Goal: Task Accomplishment & Management: Use online tool/utility

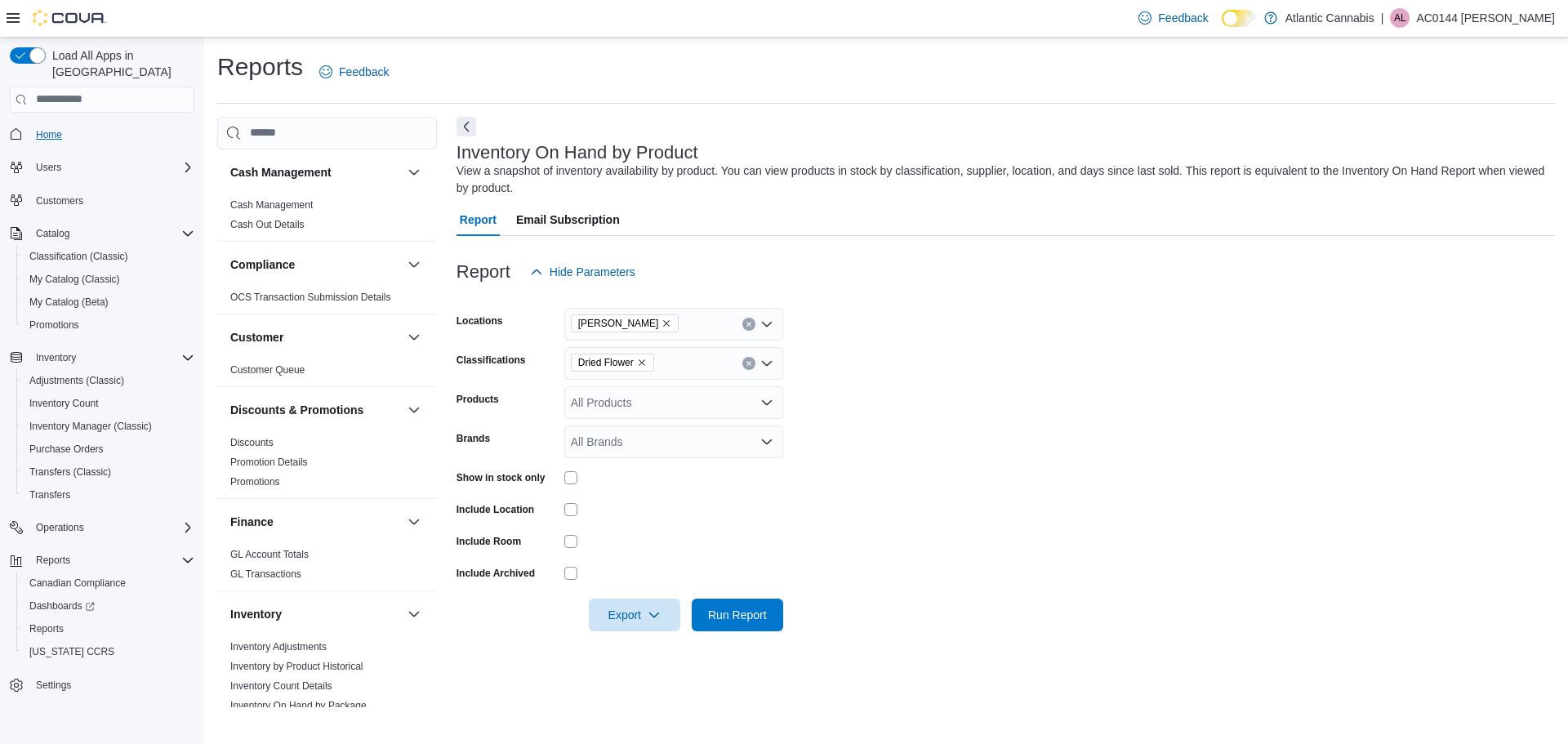
scroll to position [163, 0]
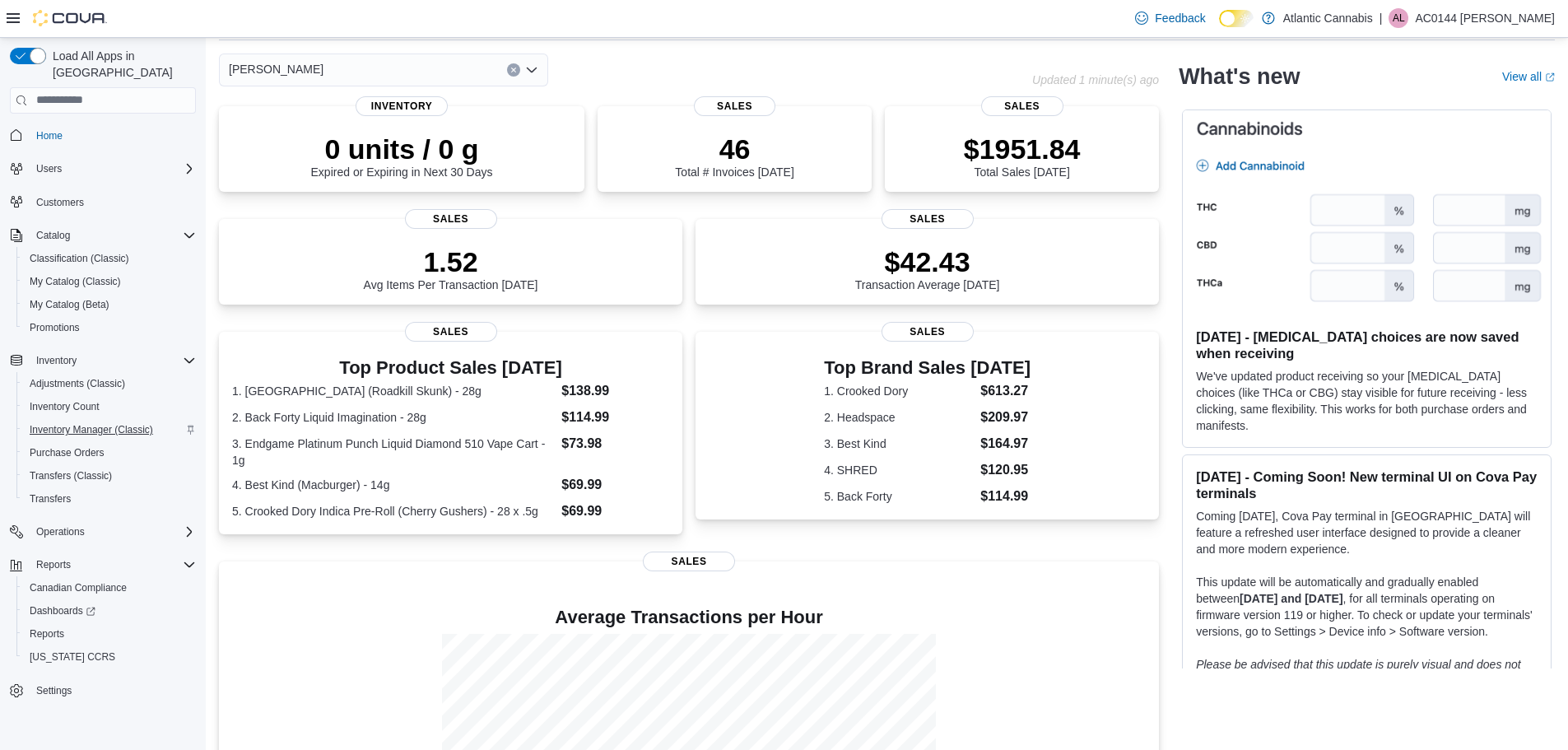
scroll to position [165, 0]
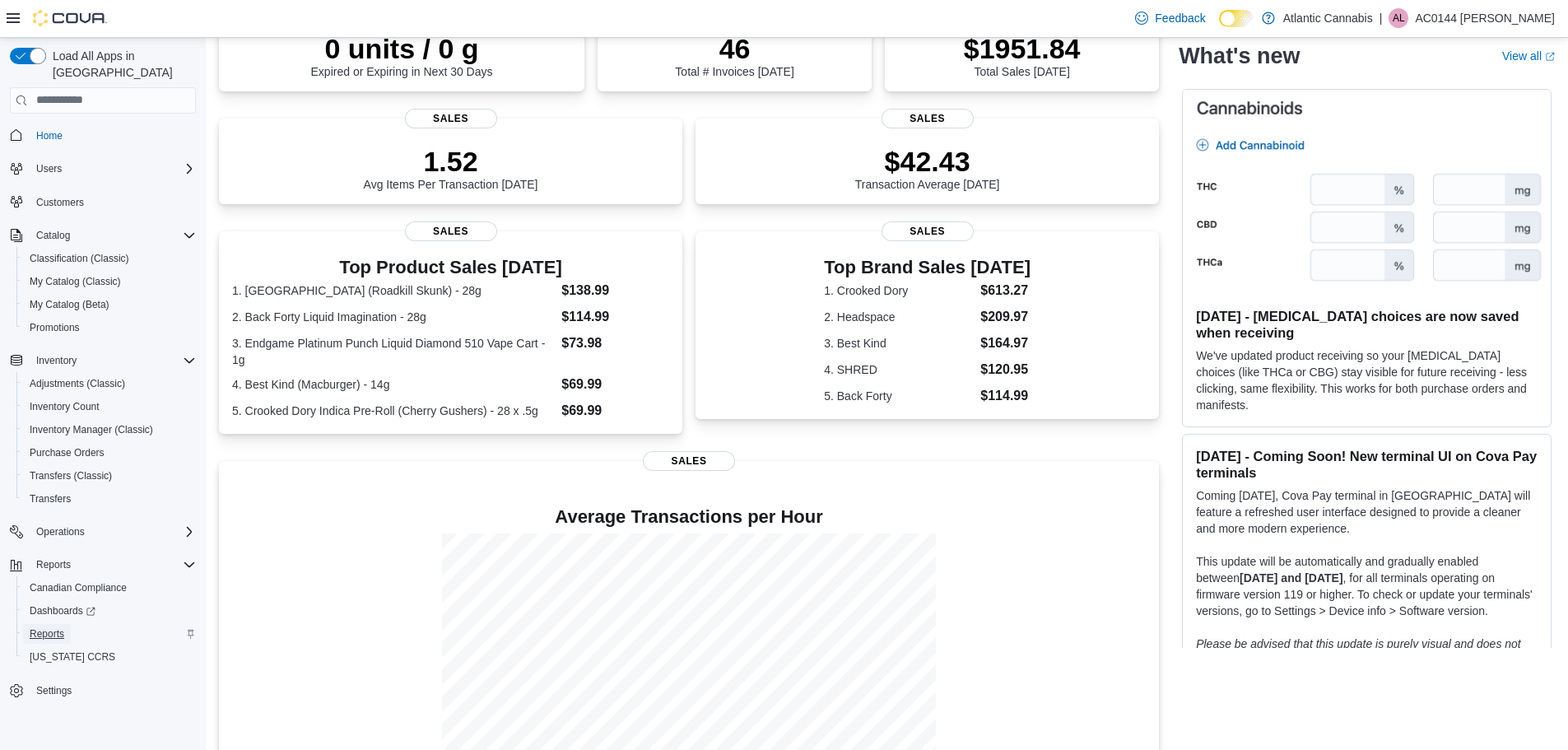
click at [59, 628] on span "Reports" at bounding box center [47, 634] width 34 height 13
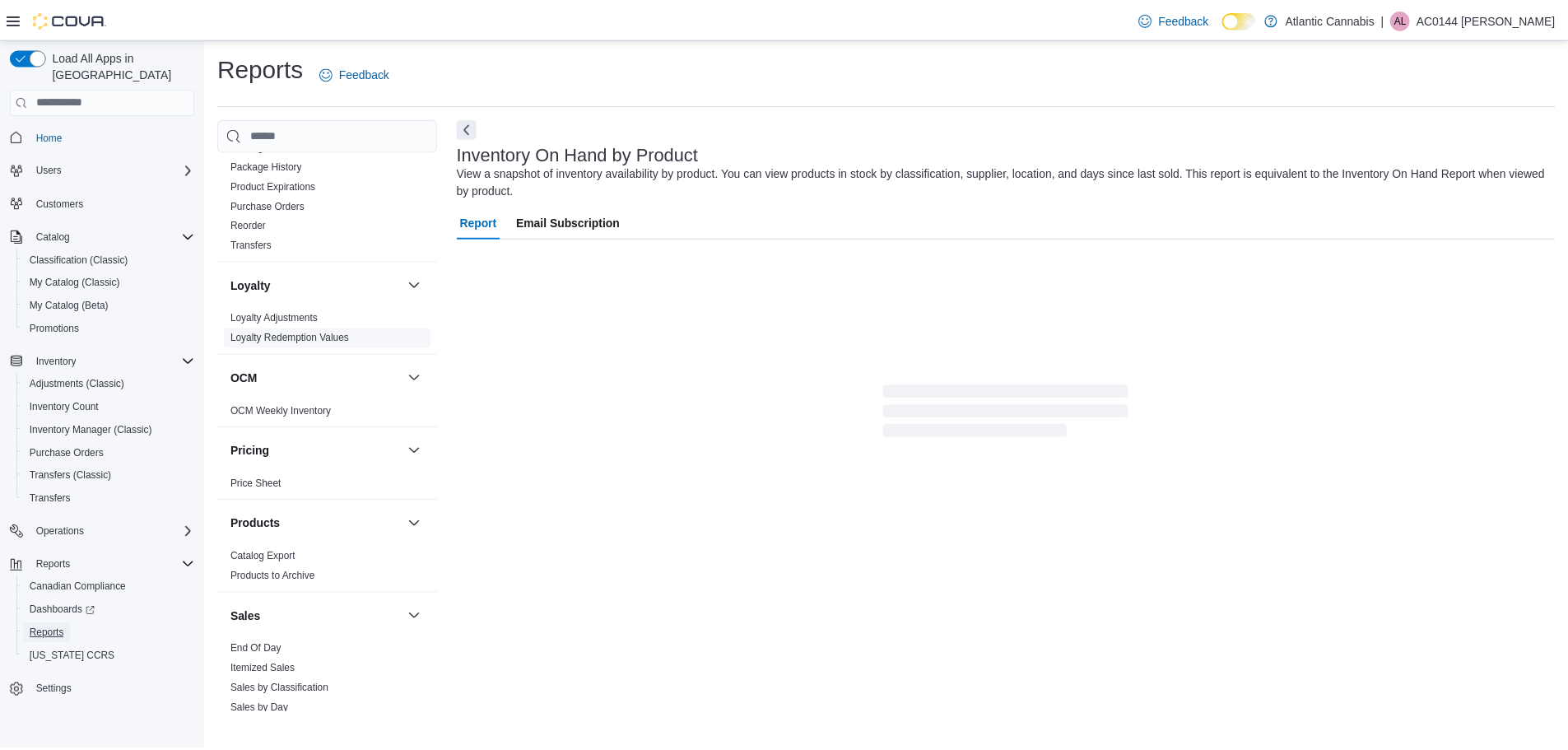
scroll to position [824, 0]
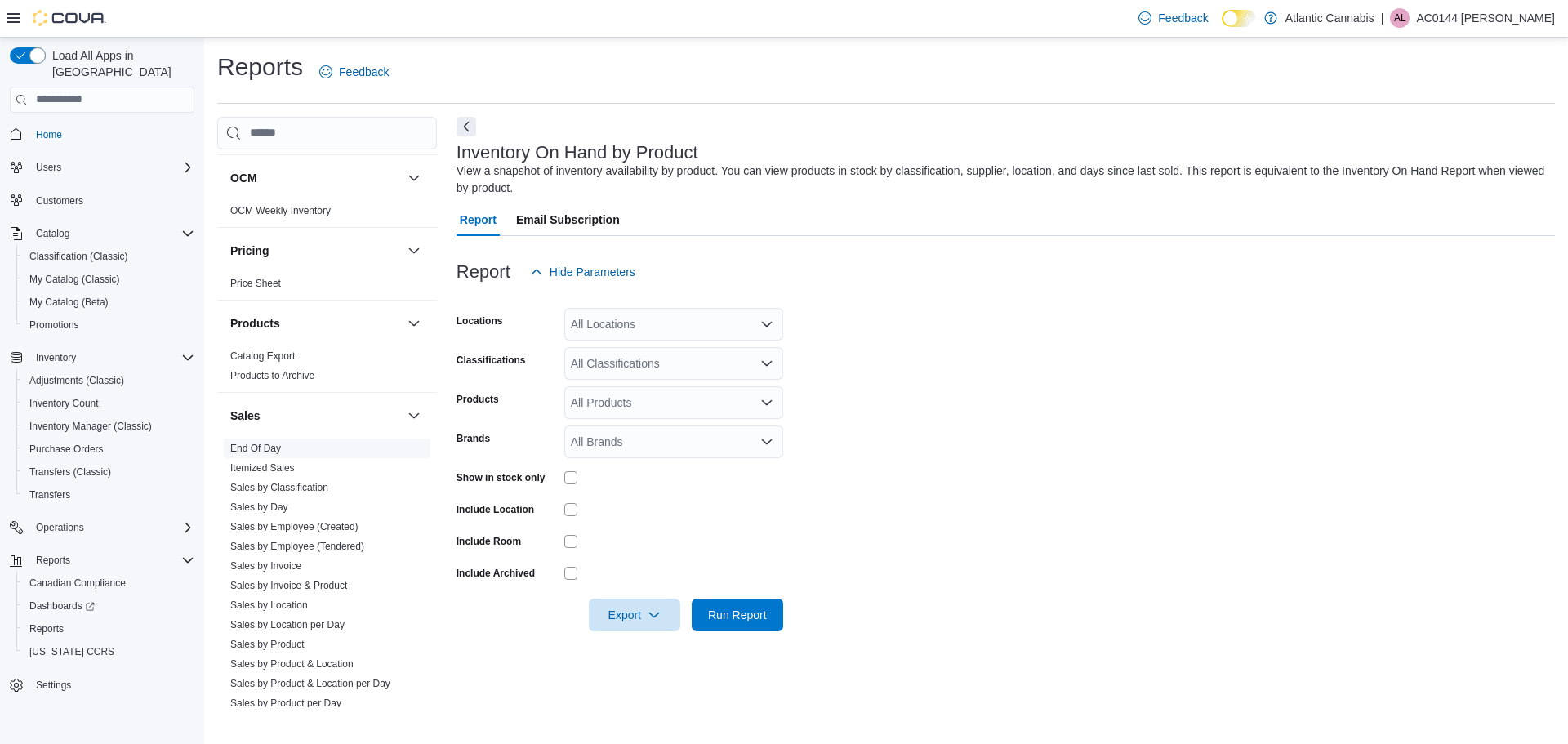
click at [276, 450] on link "End Of Day" at bounding box center [255, 449] width 50 height 11
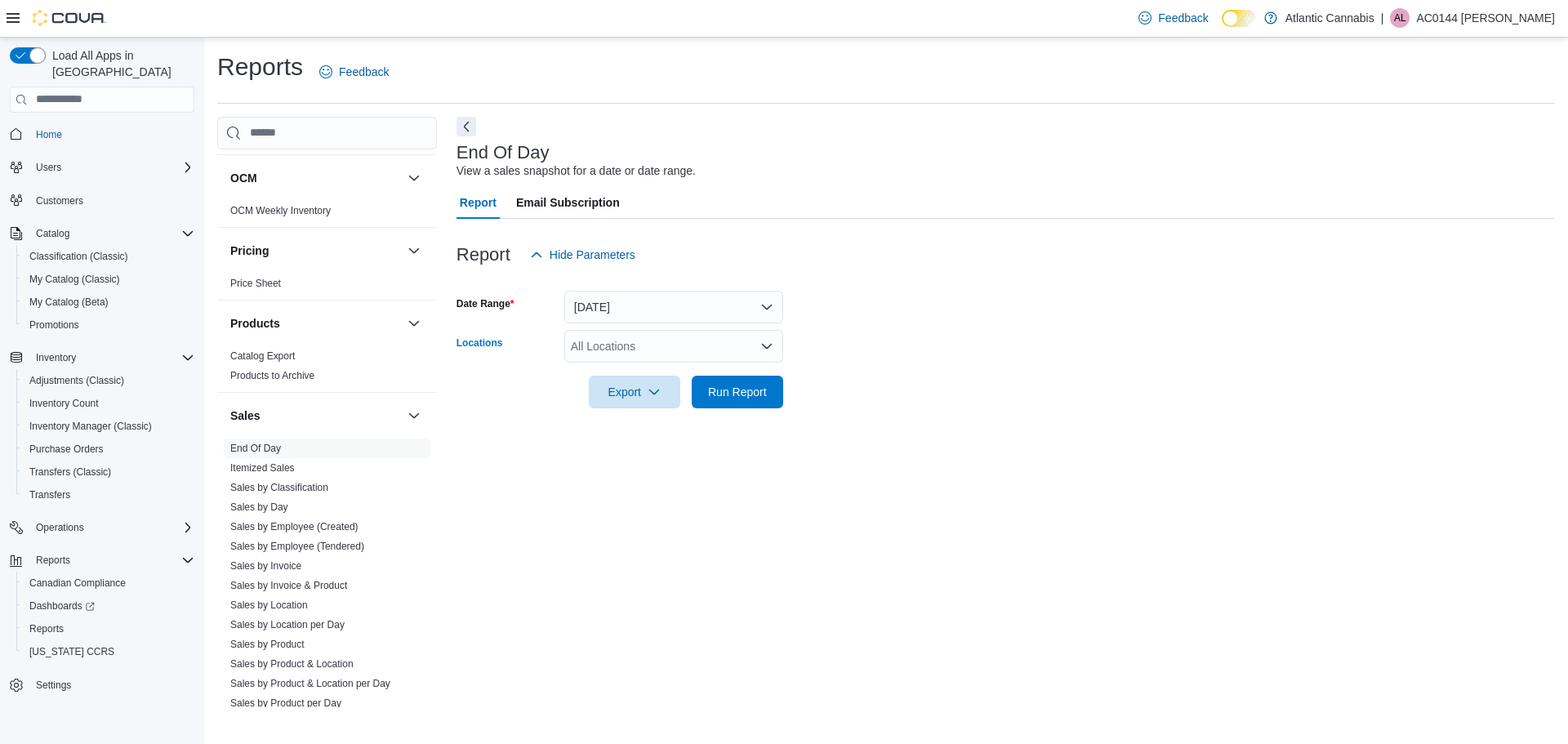
click at [704, 357] on div "All Locations" at bounding box center [673, 346] width 219 height 32
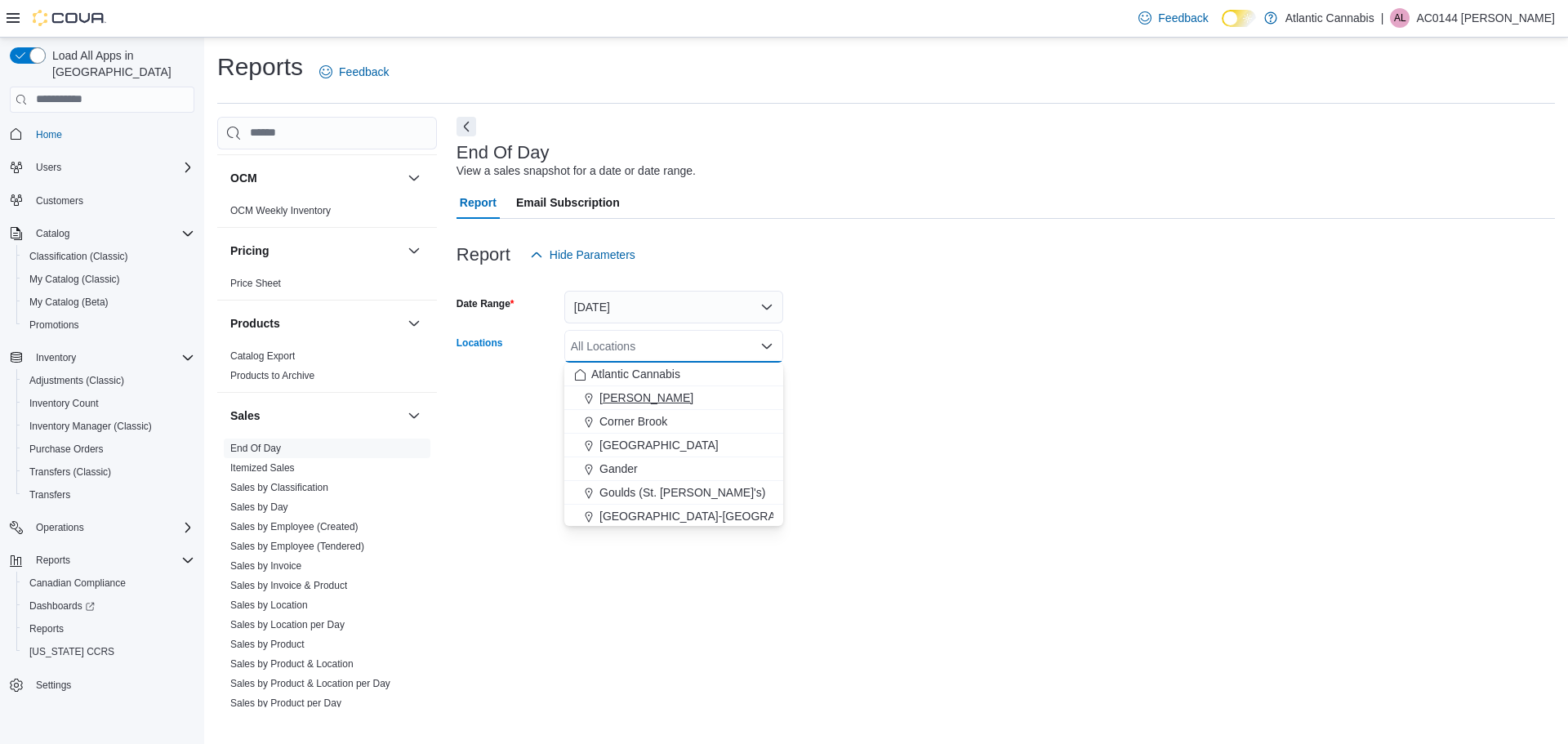
click at [608, 405] on span "[PERSON_NAME]" at bounding box center [646, 398] width 94 height 16
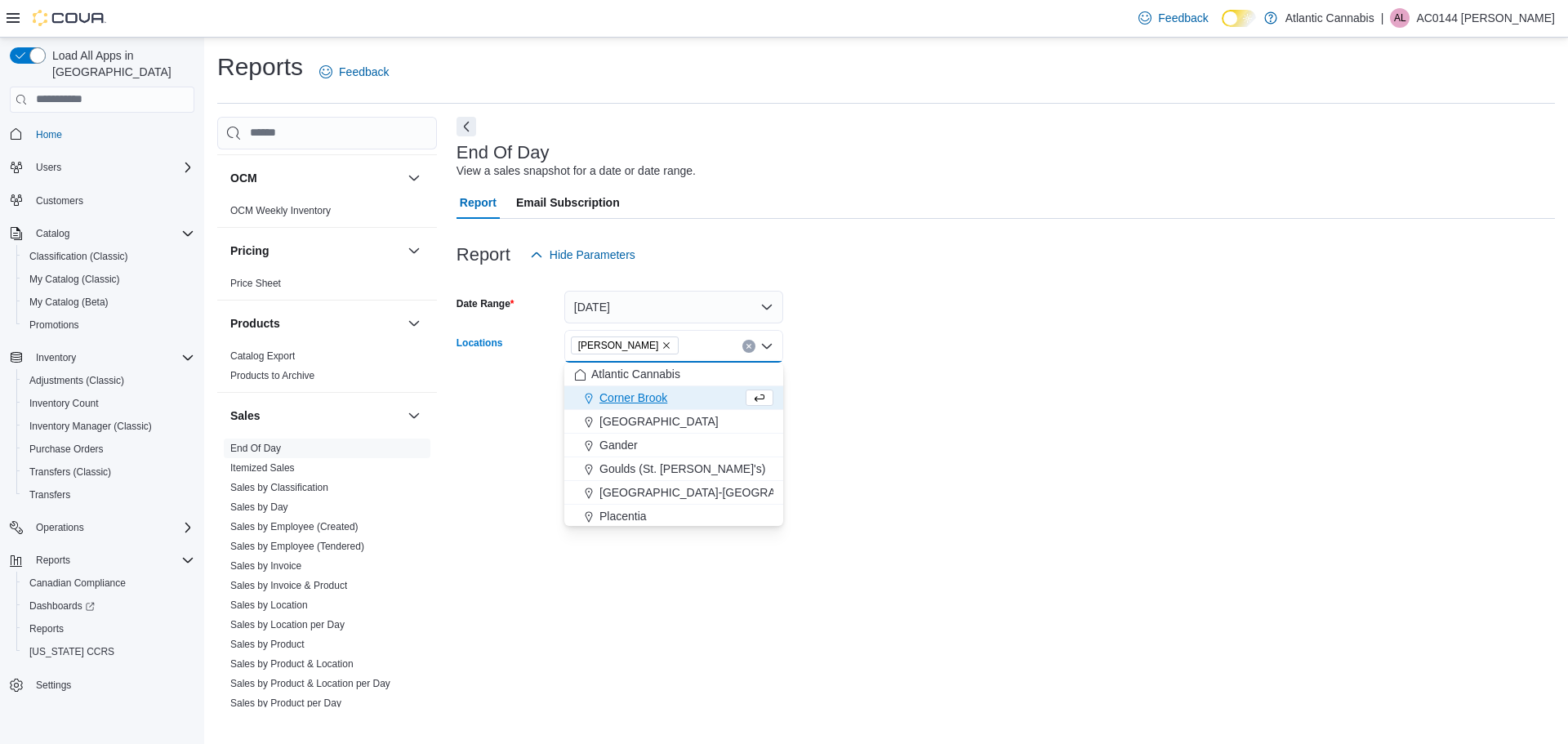
click at [1013, 396] on form "Date Range Today Locations Bay Roberts Combo box. Selected. Bay Roberts. Press …" at bounding box center [1005, 340] width 1098 height 138
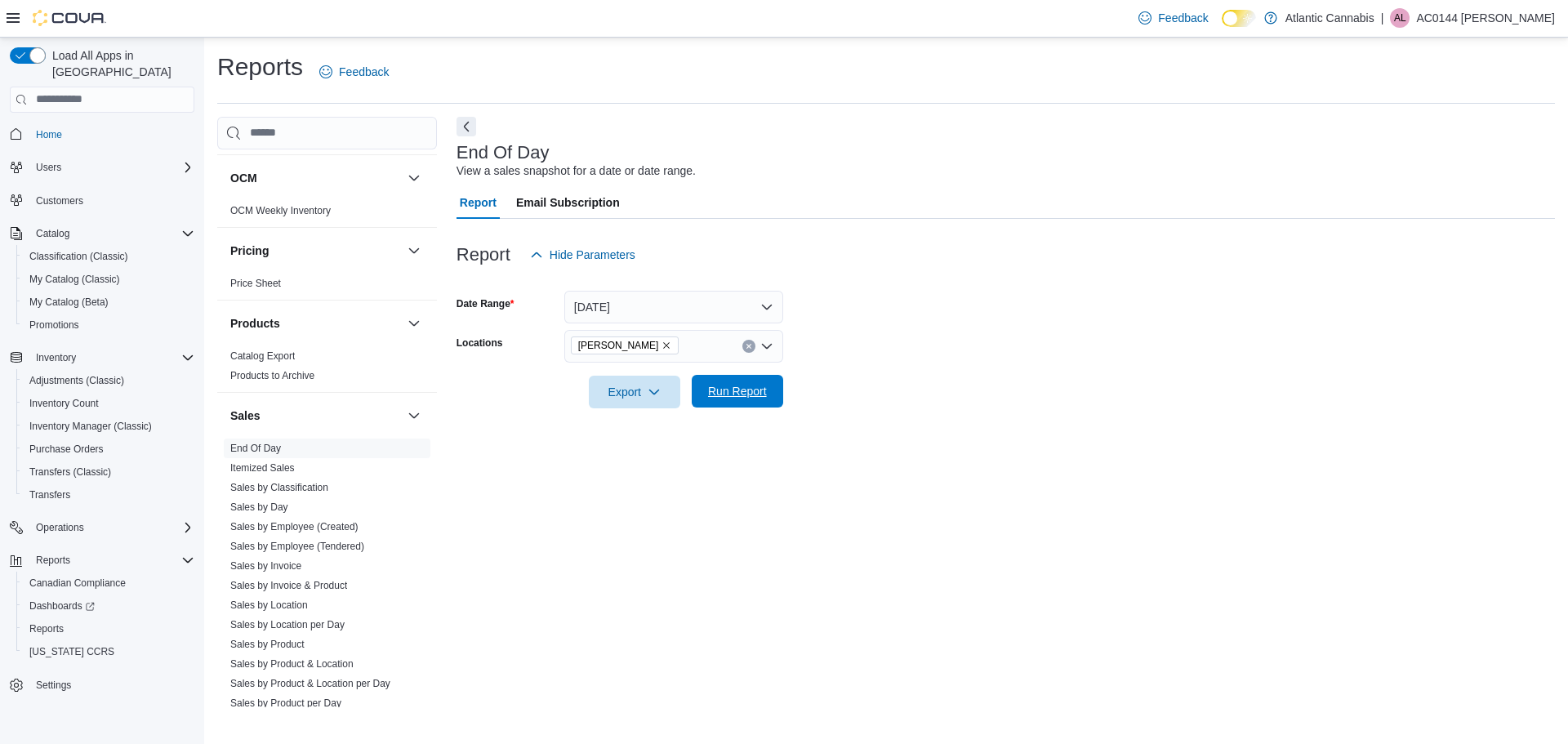
click at [718, 401] on span "Run Report" at bounding box center [737, 391] width 72 height 32
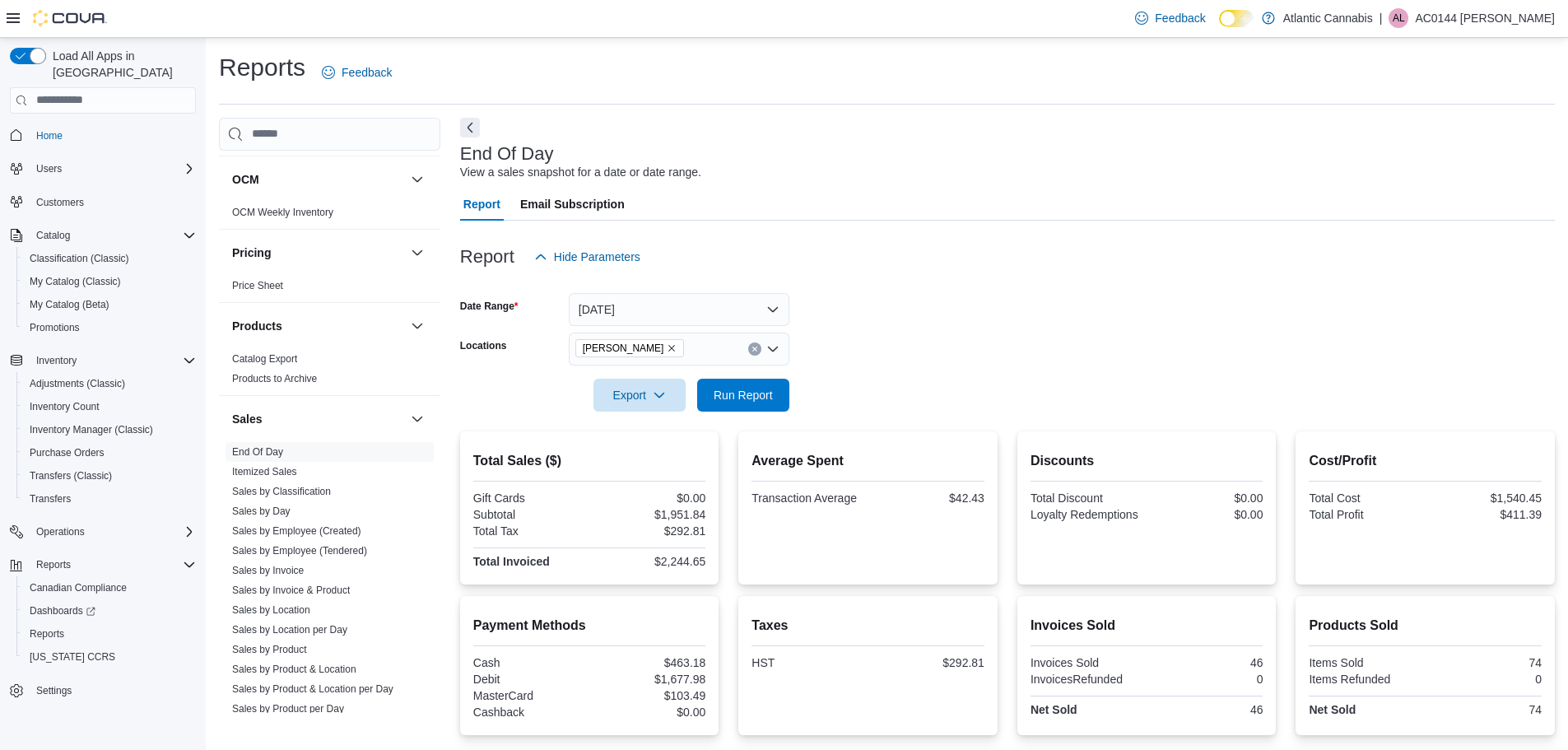
scroll to position [176, 0]
